Goal: Check status

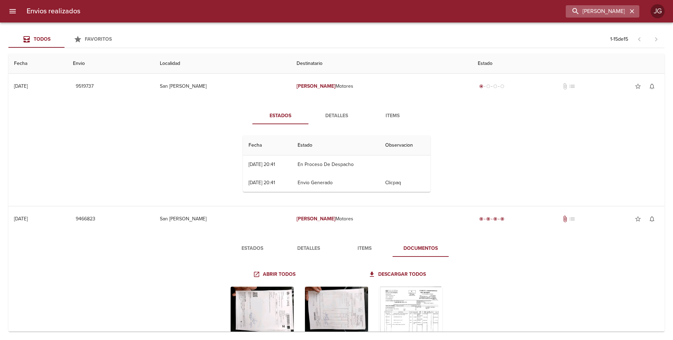
scroll to position [76, 0]
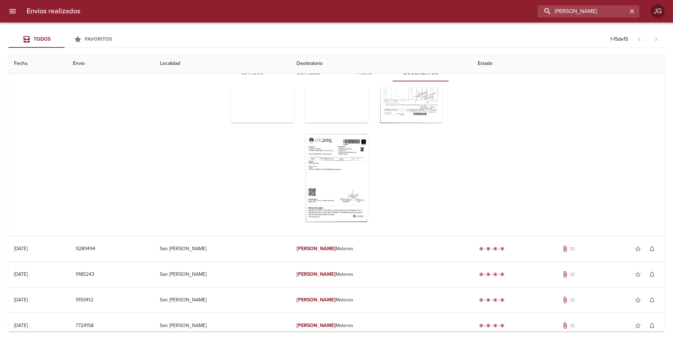
drag, startPoint x: 614, startPoint y: 8, endPoint x: 494, endPoint y: 1, distance: 120.4
click at [494, 1] on div "Envios realizados [PERSON_NAME]" at bounding box center [336, 11] width 673 height 22
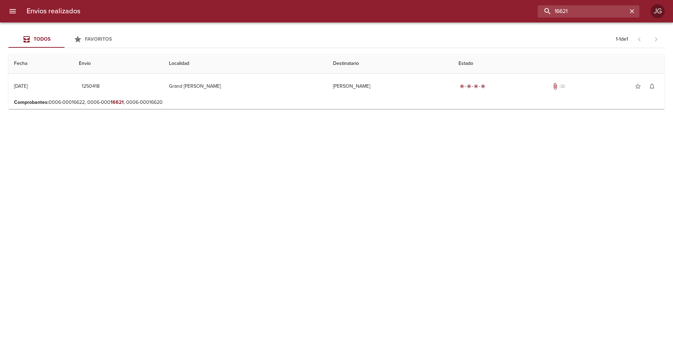
scroll to position [0, 0]
click at [258, 101] on p "Comprobantes : 0006-00016622, 0006-000 16621 , 0006-00016620" at bounding box center [336, 102] width 645 height 7
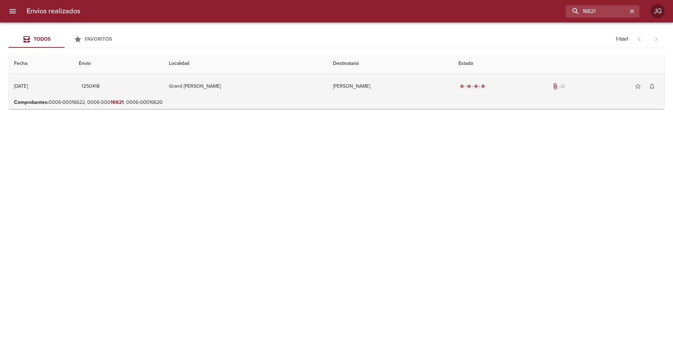
click at [245, 96] on td "Grand [PERSON_NAME]" at bounding box center [245, 86] width 164 height 25
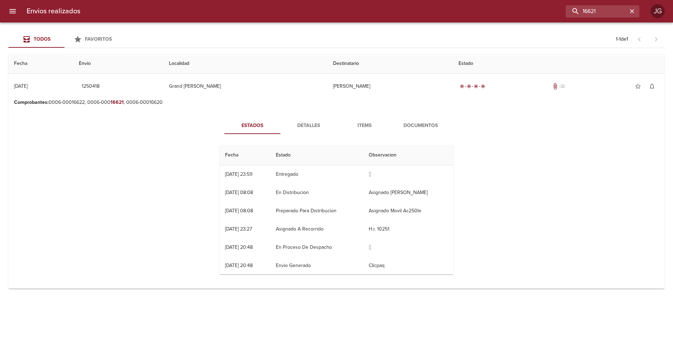
click at [411, 124] on span "Documentos" at bounding box center [421, 125] width 48 height 9
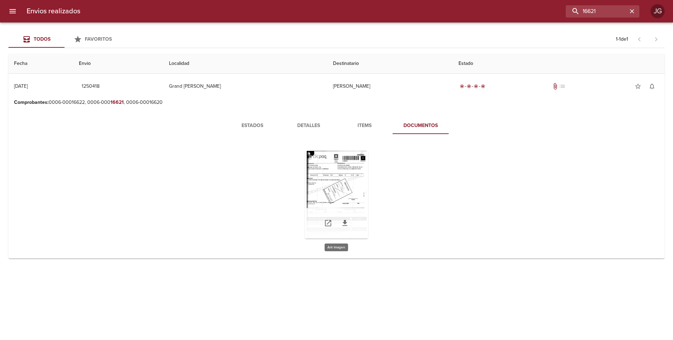
click at [343, 183] on div "Tabla de envíos del cliente" at bounding box center [336, 195] width 63 height 88
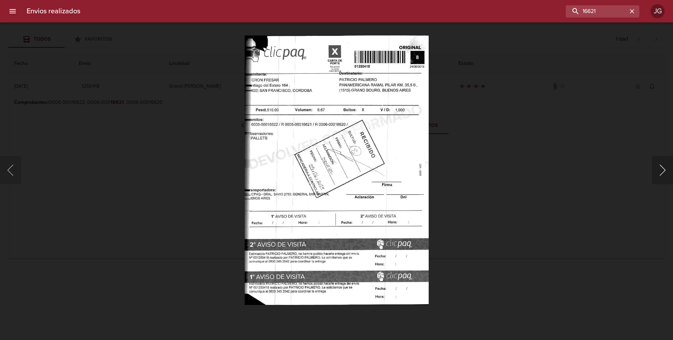
click at [657, 171] on button "Siguiente" at bounding box center [662, 170] width 21 height 28
click at [150, 91] on div "Lightbox" at bounding box center [336, 170] width 673 height 340
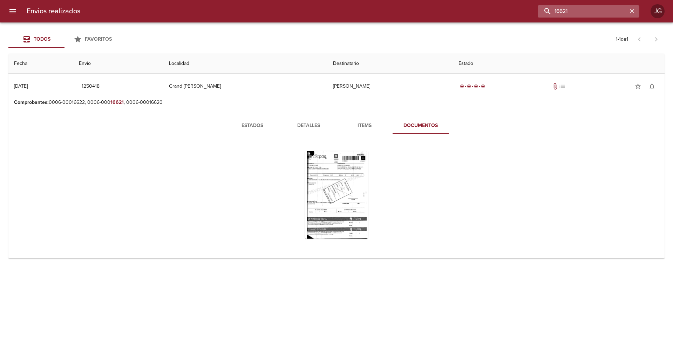
drag, startPoint x: 605, startPoint y: 8, endPoint x: 545, endPoint y: 11, distance: 60.0
click at [545, 11] on input "16621" at bounding box center [583, 11] width 90 height 12
type input "LOMA NEGRA"
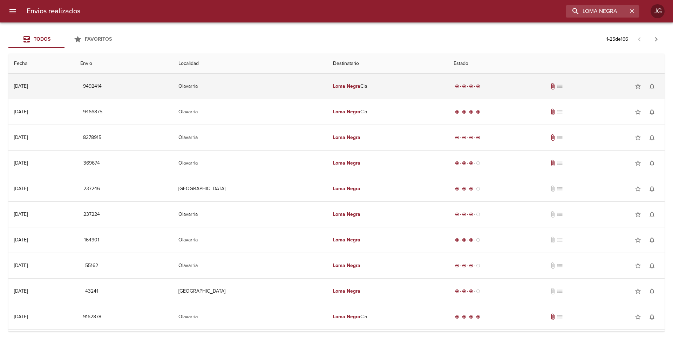
click at [294, 88] on td "Olavarria" at bounding box center [250, 86] width 155 height 25
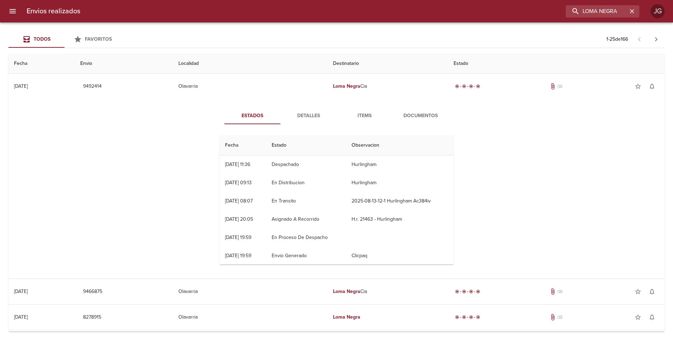
click at [409, 114] on span "Documentos" at bounding box center [421, 115] width 48 height 9
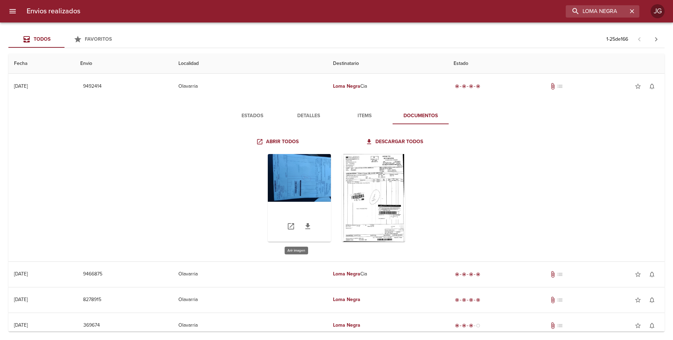
click at [300, 183] on div "Tabla de envíos del cliente" at bounding box center [299, 198] width 63 height 88
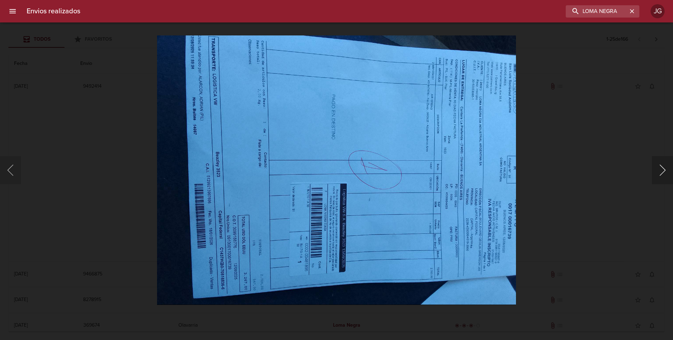
click at [660, 167] on button "Siguiente" at bounding box center [662, 170] width 21 height 28
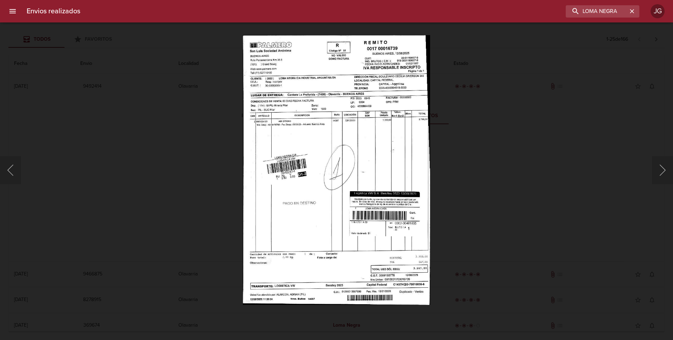
click at [32, 43] on div "Lightbox" at bounding box center [336, 170] width 673 height 340
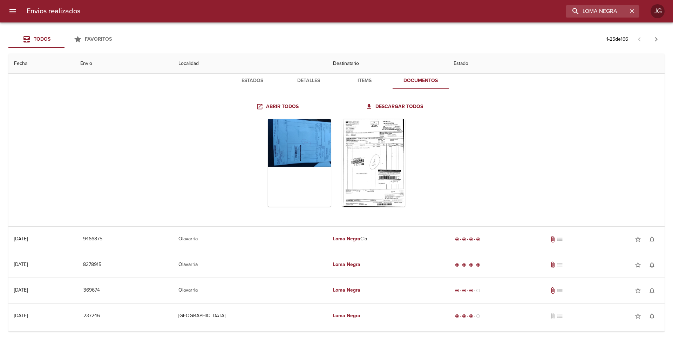
scroll to position [70, 0]
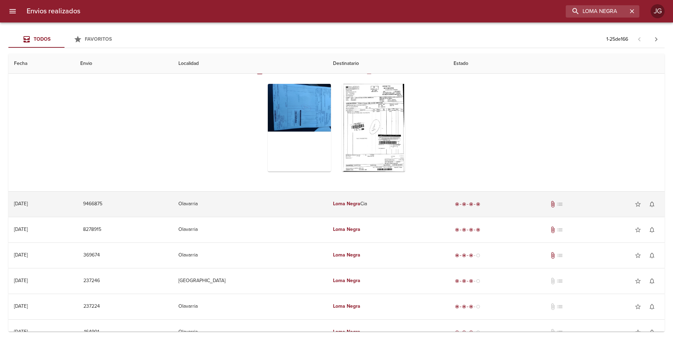
click at [333, 206] on em "Loma" at bounding box center [339, 203] width 12 height 6
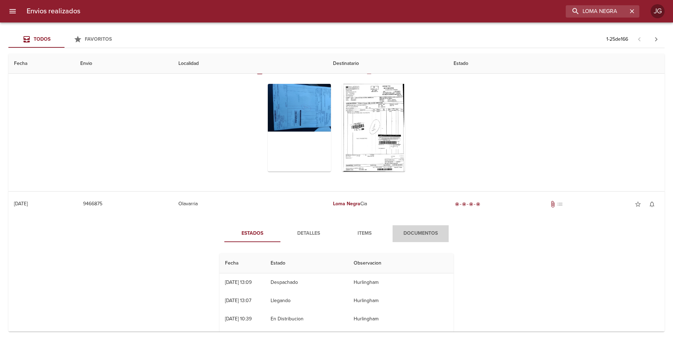
click at [417, 232] on span "Documentos" at bounding box center [421, 233] width 48 height 9
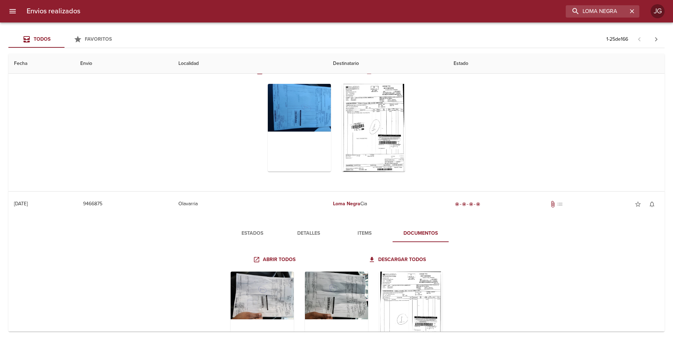
scroll to position [175, 0]
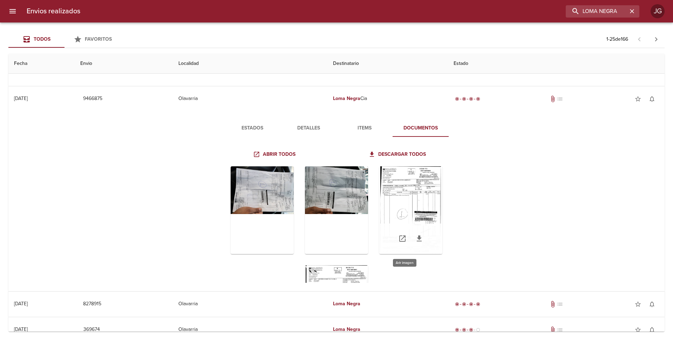
click at [400, 202] on div "Tabla de envíos del cliente" at bounding box center [410, 210] width 63 height 88
